Goal: Task Accomplishment & Management: Manage account settings

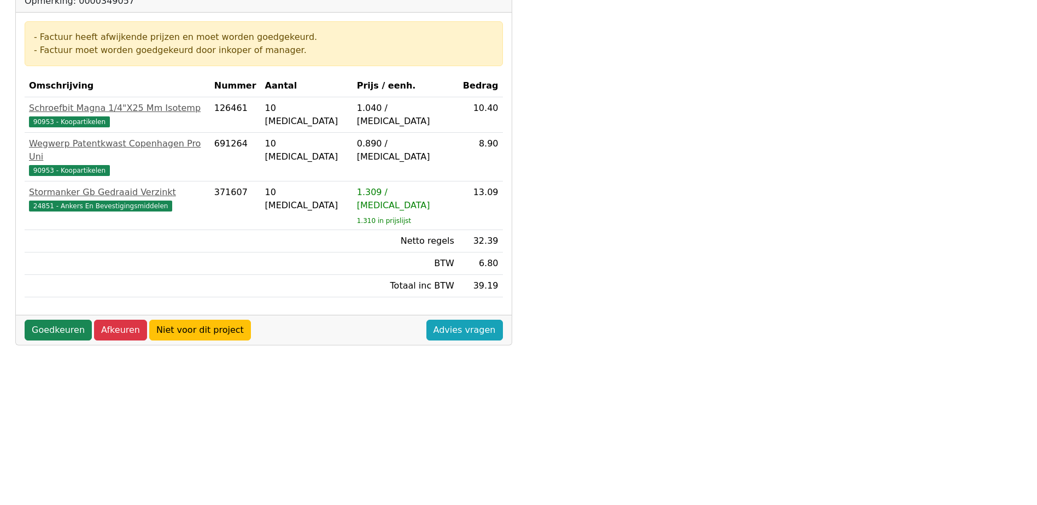
scroll to position [328, 0]
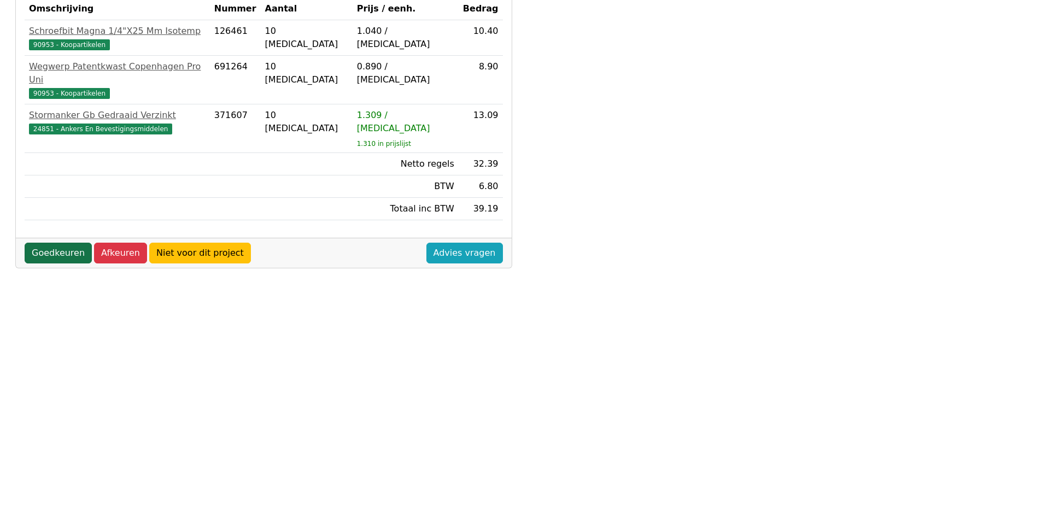
click at [53, 243] on link "Goedkeuren" at bounding box center [58, 253] width 67 height 21
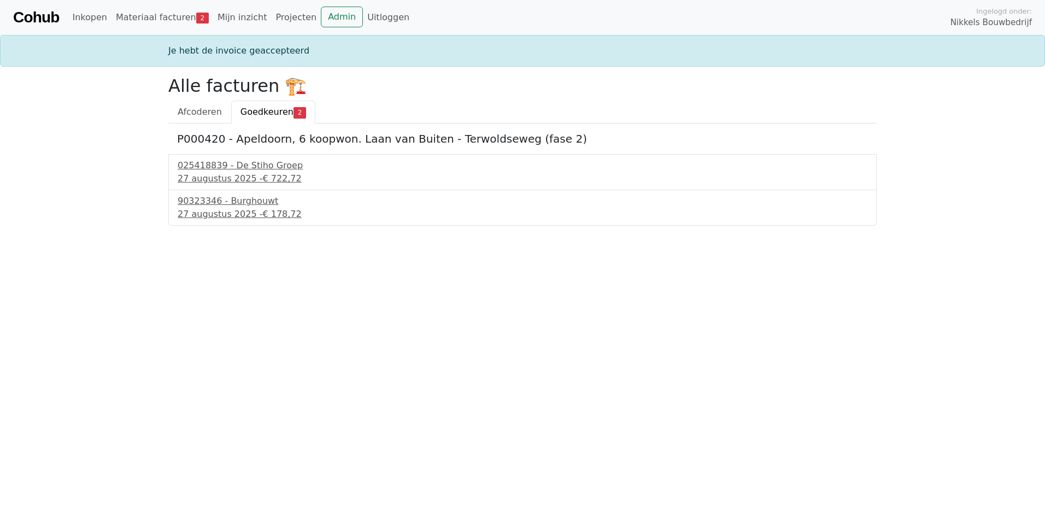
click at [264, 111] on span "Goedkeuren" at bounding box center [267, 112] width 53 height 10
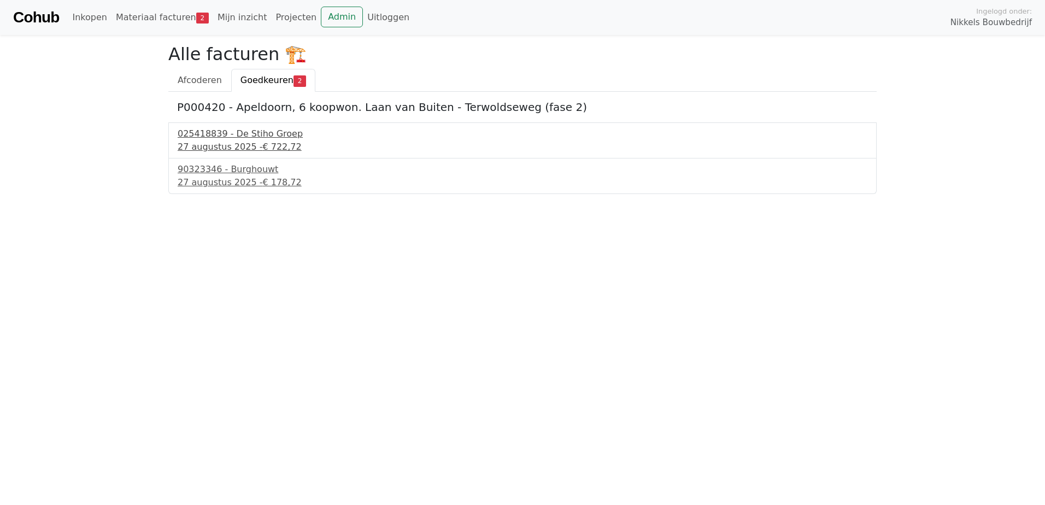
click at [242, 132] on div "025418839 - De Stiho Groep" at bounding box center [523, 133] width 690 height 13
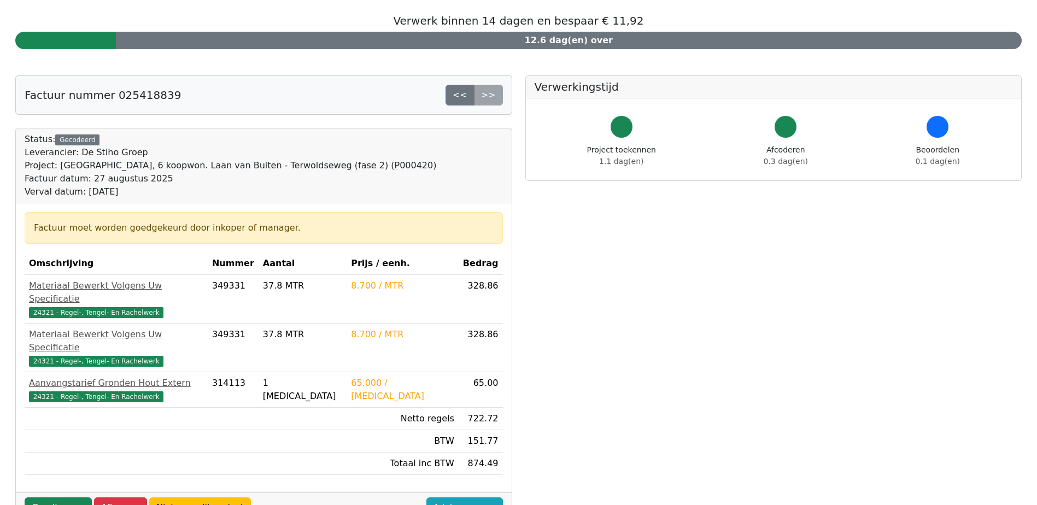
scroll to position [109, 0]
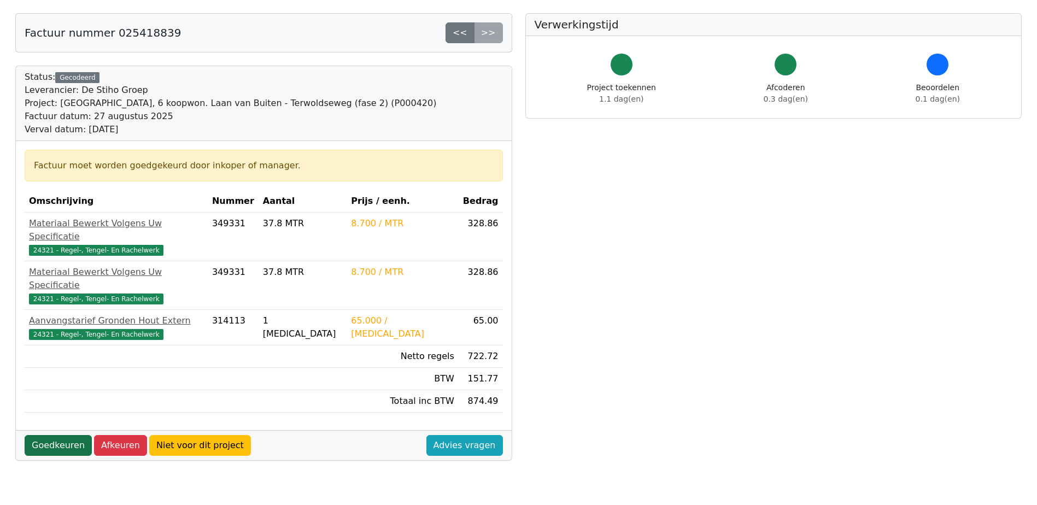
click at [61, 435] on link "Goedkeuren" at bounding box center [58, 445] width 67 height 21
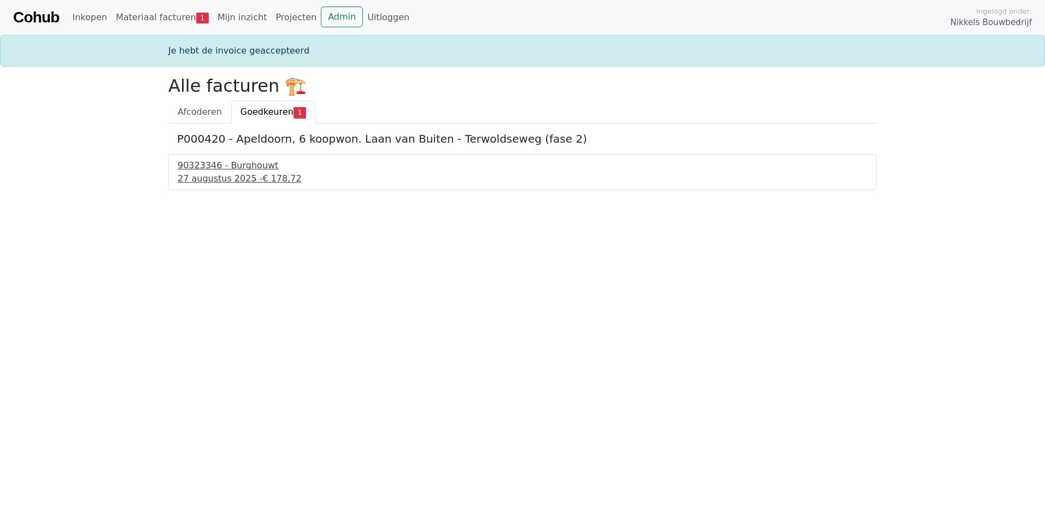
click at [250, 169] on div "90323346 - Burghouwt" at bounding box center [523, 165] width 690 height 13
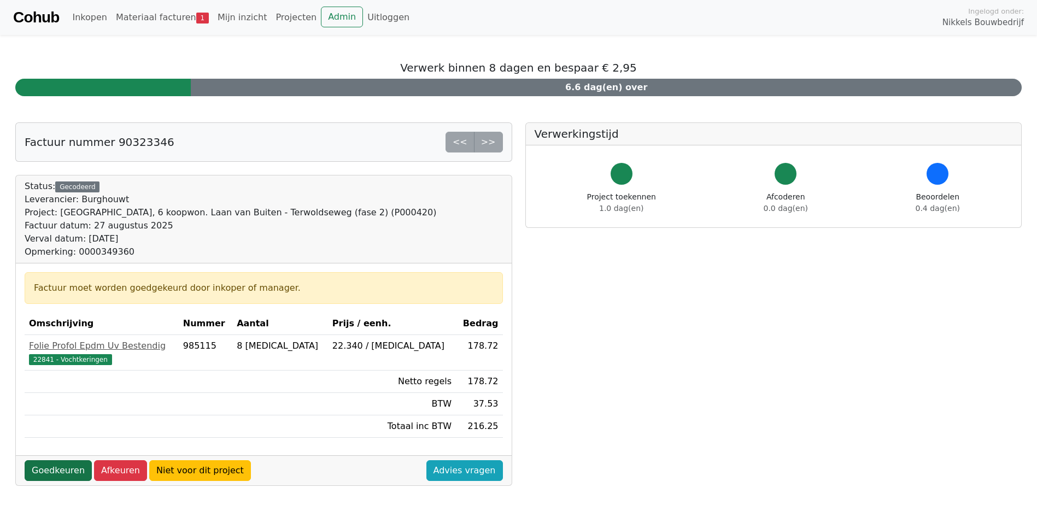
click at [66, 469] on link "Goedkeuren" at bounding box center [58, 470] width 67 height 21
